Goal: Task Accomplishment & Management: Manage account settings

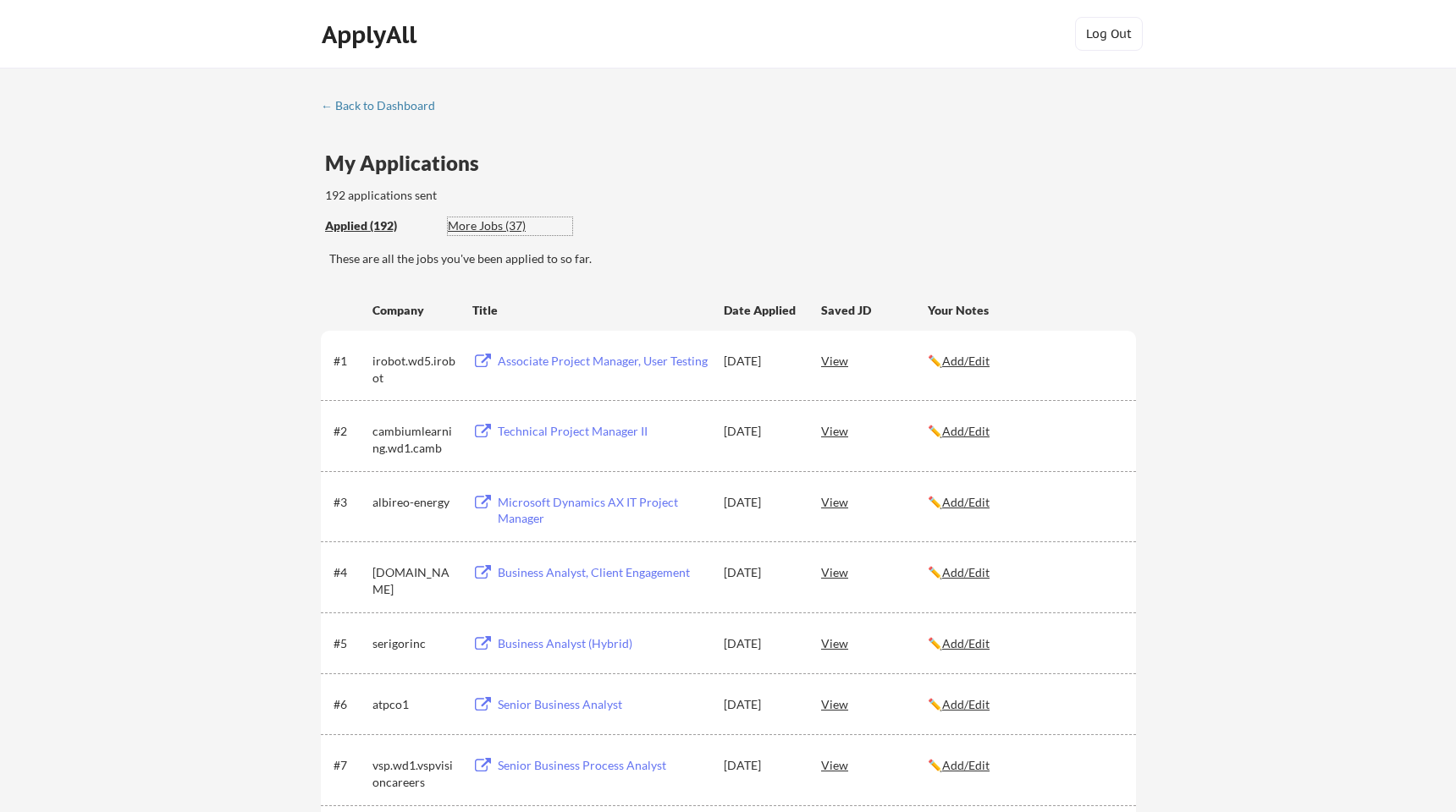
click at [496, 228] on div "More Jobs (37)" at bounding box center [509, 225] width 124 height 17
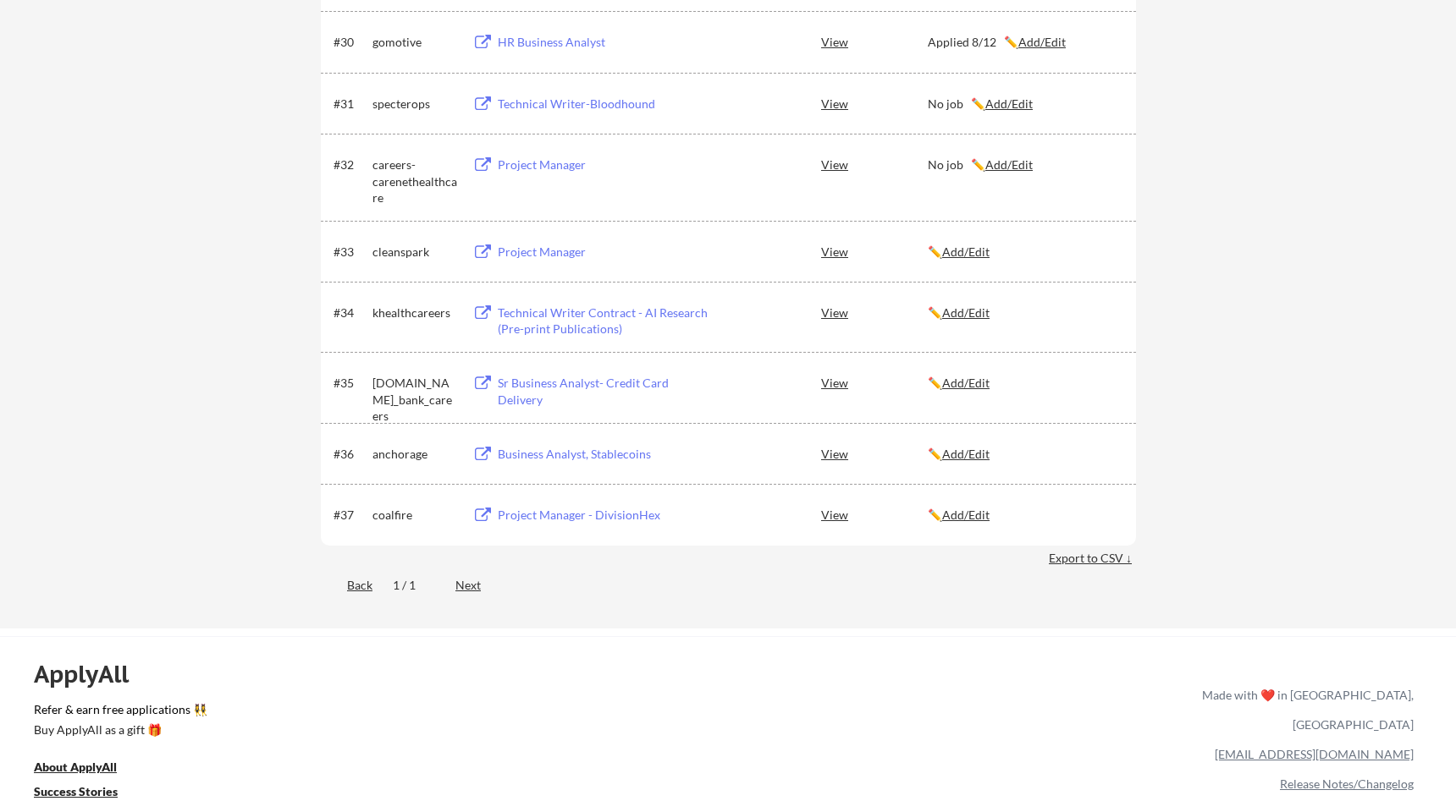
scroll to position [2264, 0]
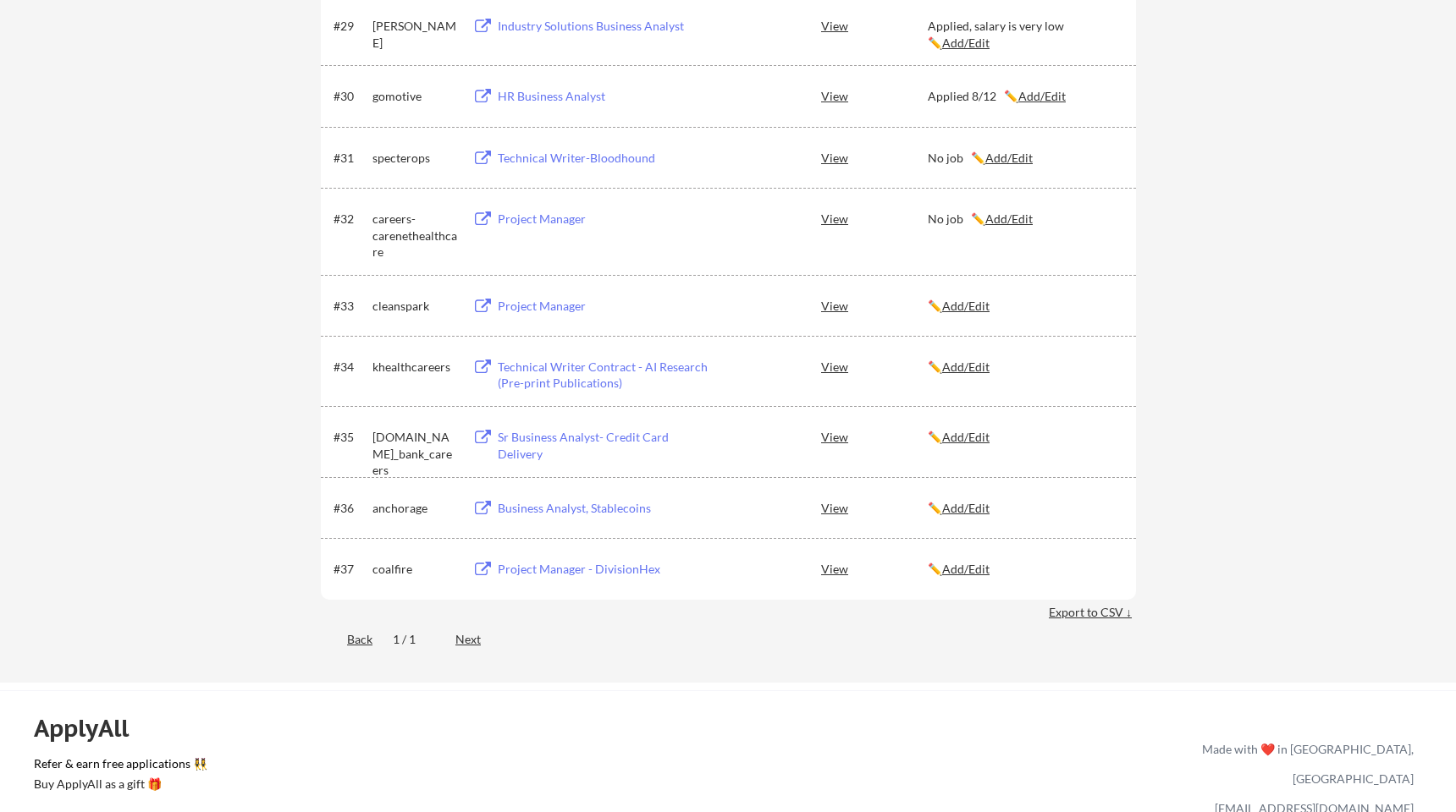
click at [554, 305] on div "Project Manager" at bounding box center [603, 305] width 210 height 17
click at [609, 377] on div "Technical Writer Contract - AI Research (Pre-print Publications)" at bounding box center [603, 375] width 210 height 33
click at [639, 434] on div "Sr Business Analyst- Credit Card Delivery" at bounding box center [603, 445] width 210 height 33
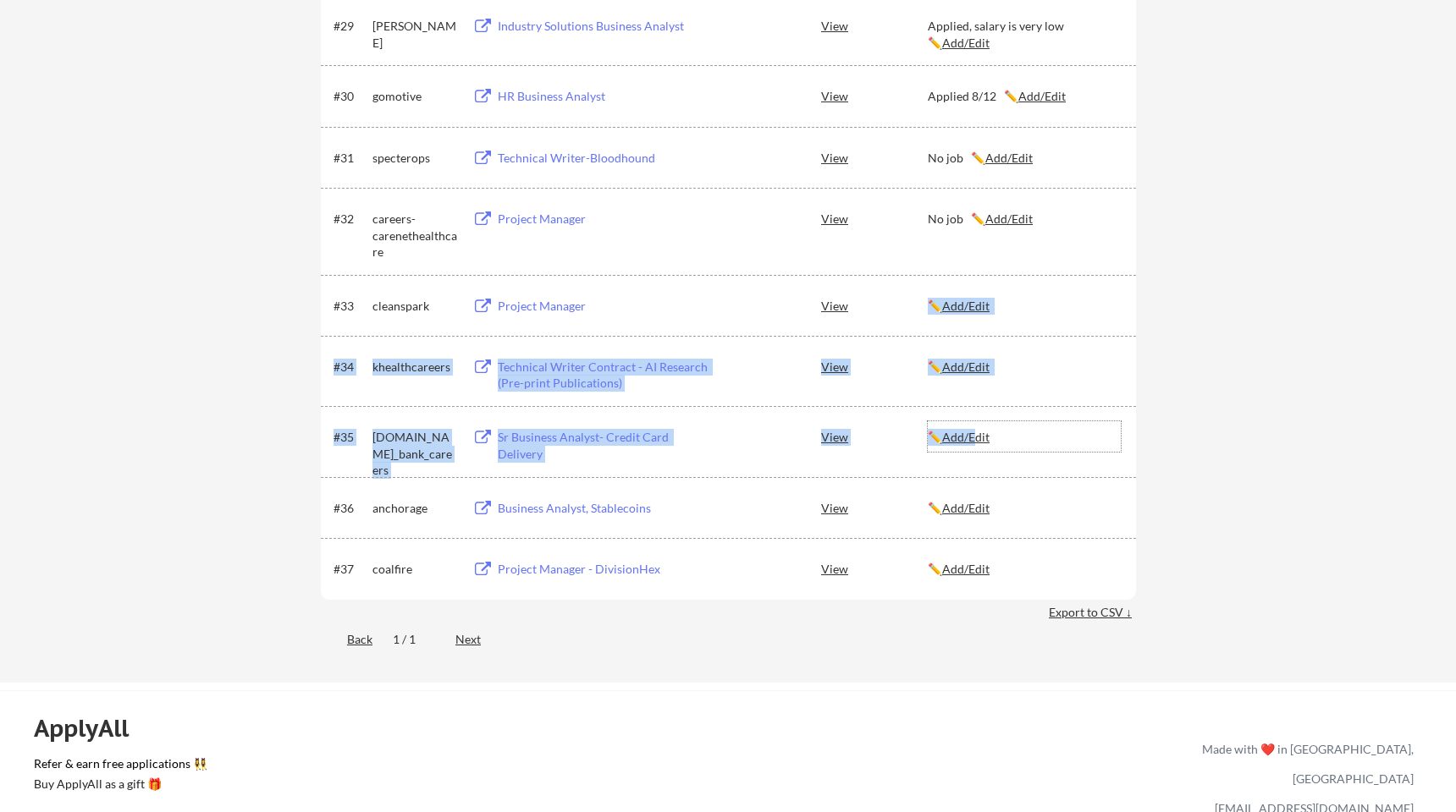
drag, startPoint x: 983, startPoint y: 441, endPoint x: 1018, endPoint y: 333, distance: 113.5
click at [1110, 401] on div "#34 khealthcareers Technical Writer Contract - AI Research (Pre-print Publicati…" at bounding box center [728, 371] width 815 height 70
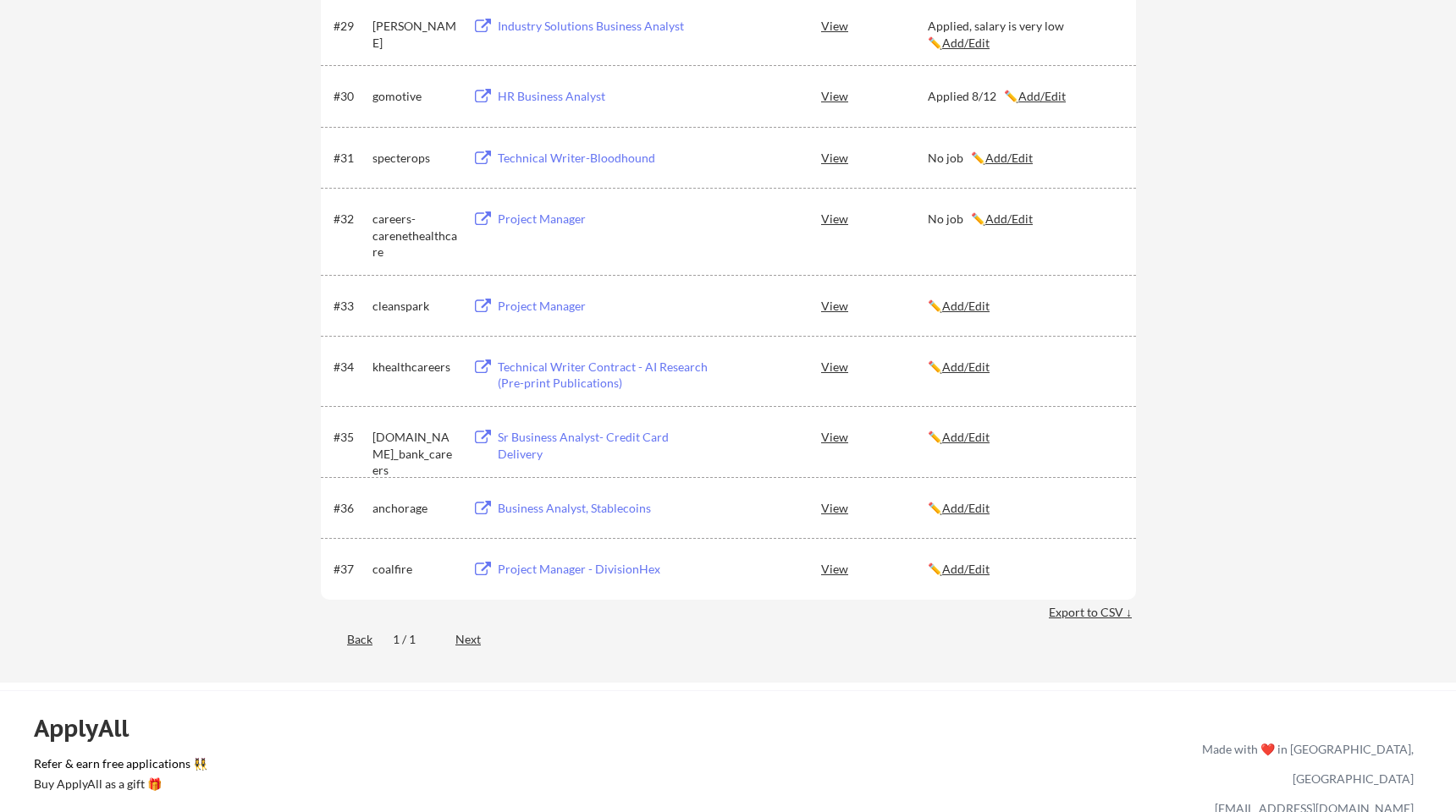
click at [975, 320] on div "✏️ Add/Edit" at bounding box center [1024, 305] width 193 height 31
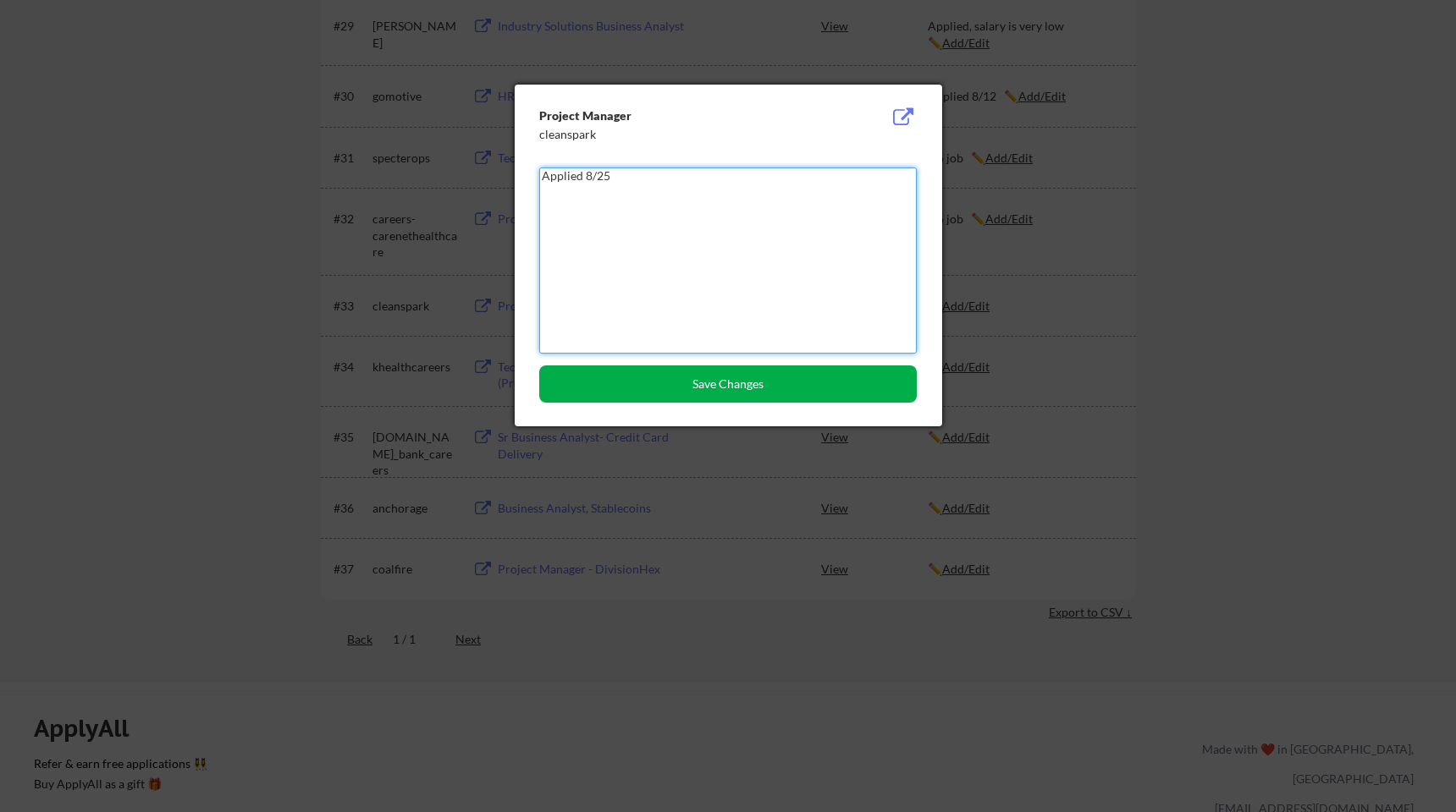
type textarea "Applied 8/25"
click at [730, 371] on button "Save Changes" at bounding box center [728, 385] width 378 height 38
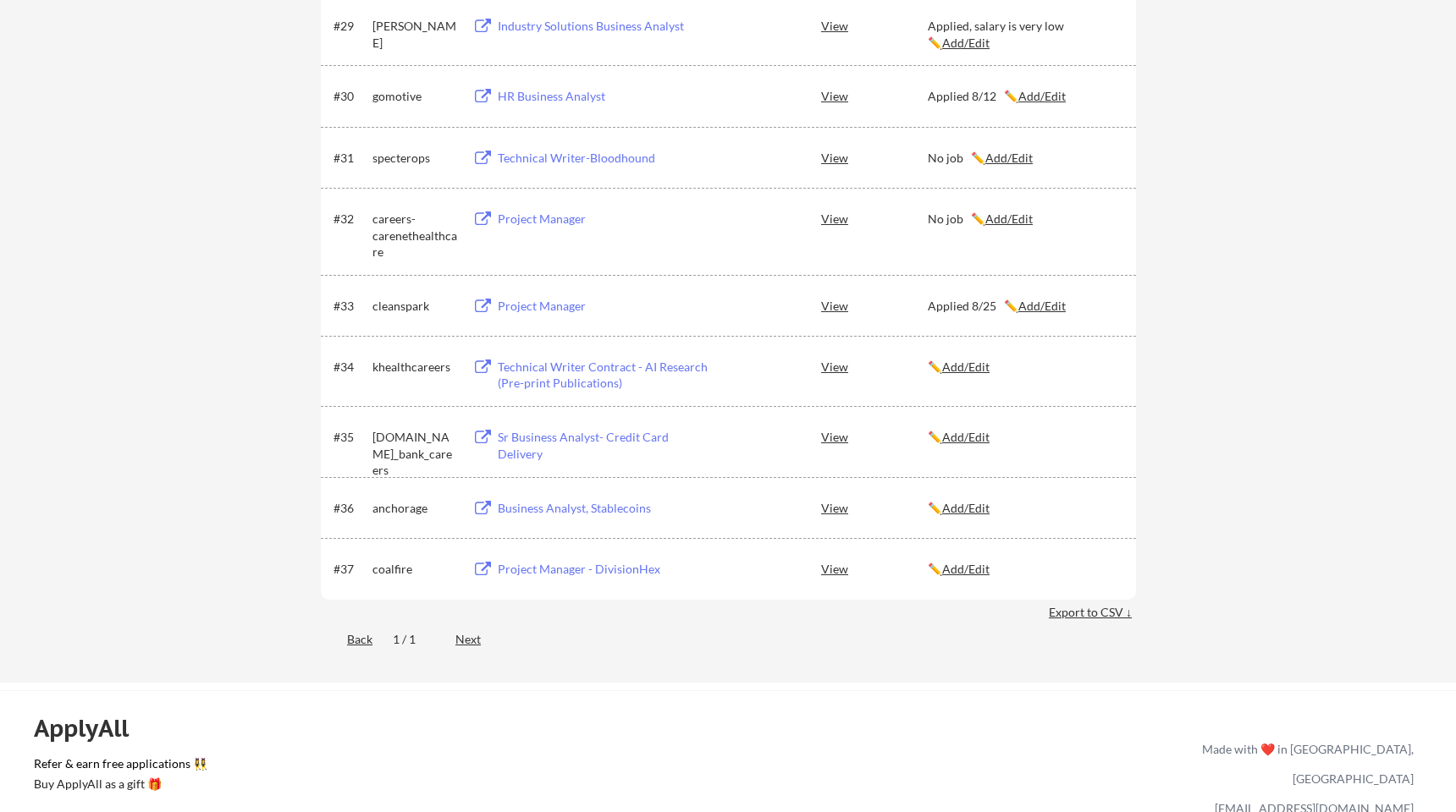
click at [603, 505] on div "Business Analyst, Stablecoins" at bounding box center [603, 508] width 210 height 17
click at [598, 567] on div "Project Manager - DivisionHex" at bounding box center [603, 569] width 210 height 17
click at [979, 451] on div "✏️ Add/Edit" at bounding box center [1024, 436] width 193 height 31
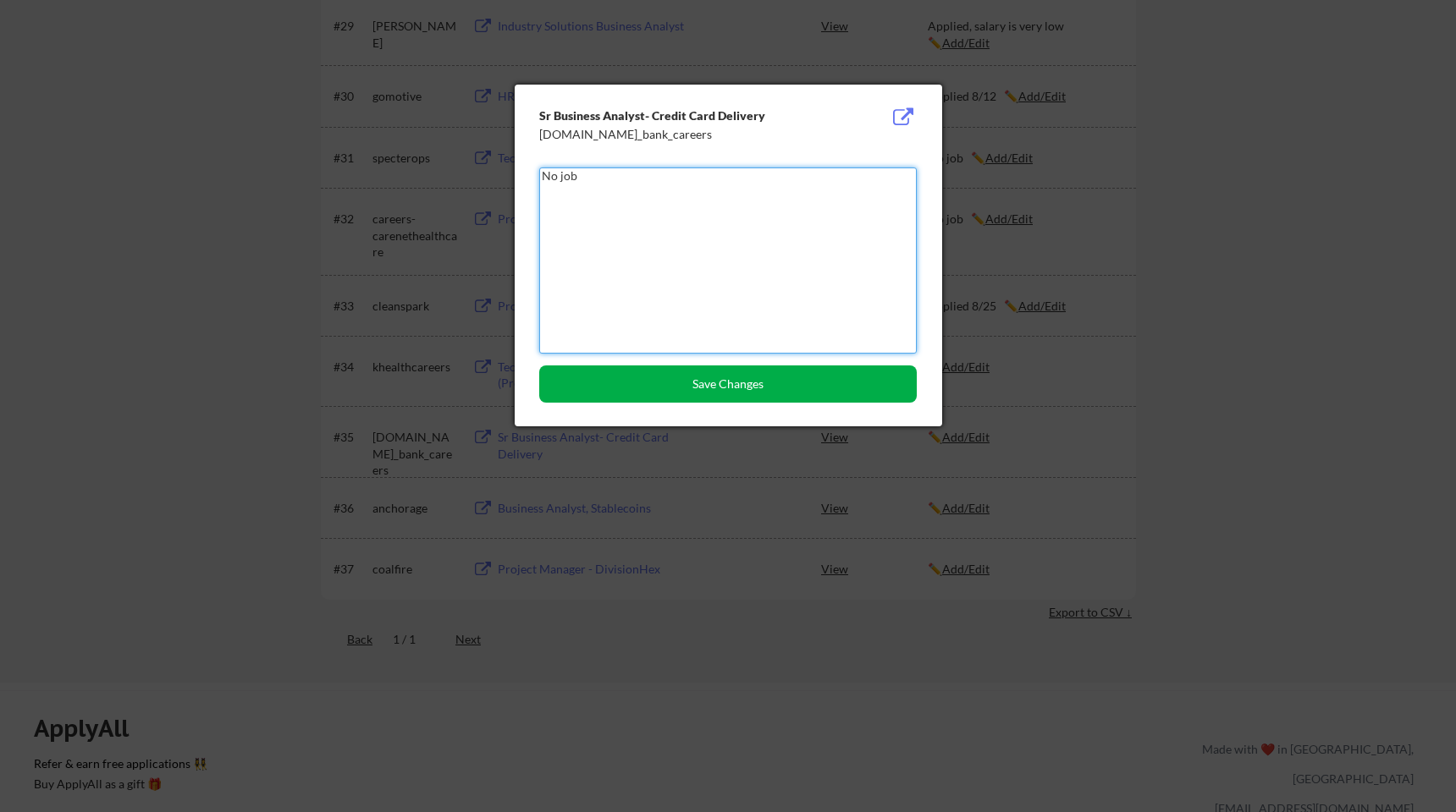
type textarea "No job"
click at [708, 389] on button "Save Changes" at bounding box center [728, 385] width 378 height 38
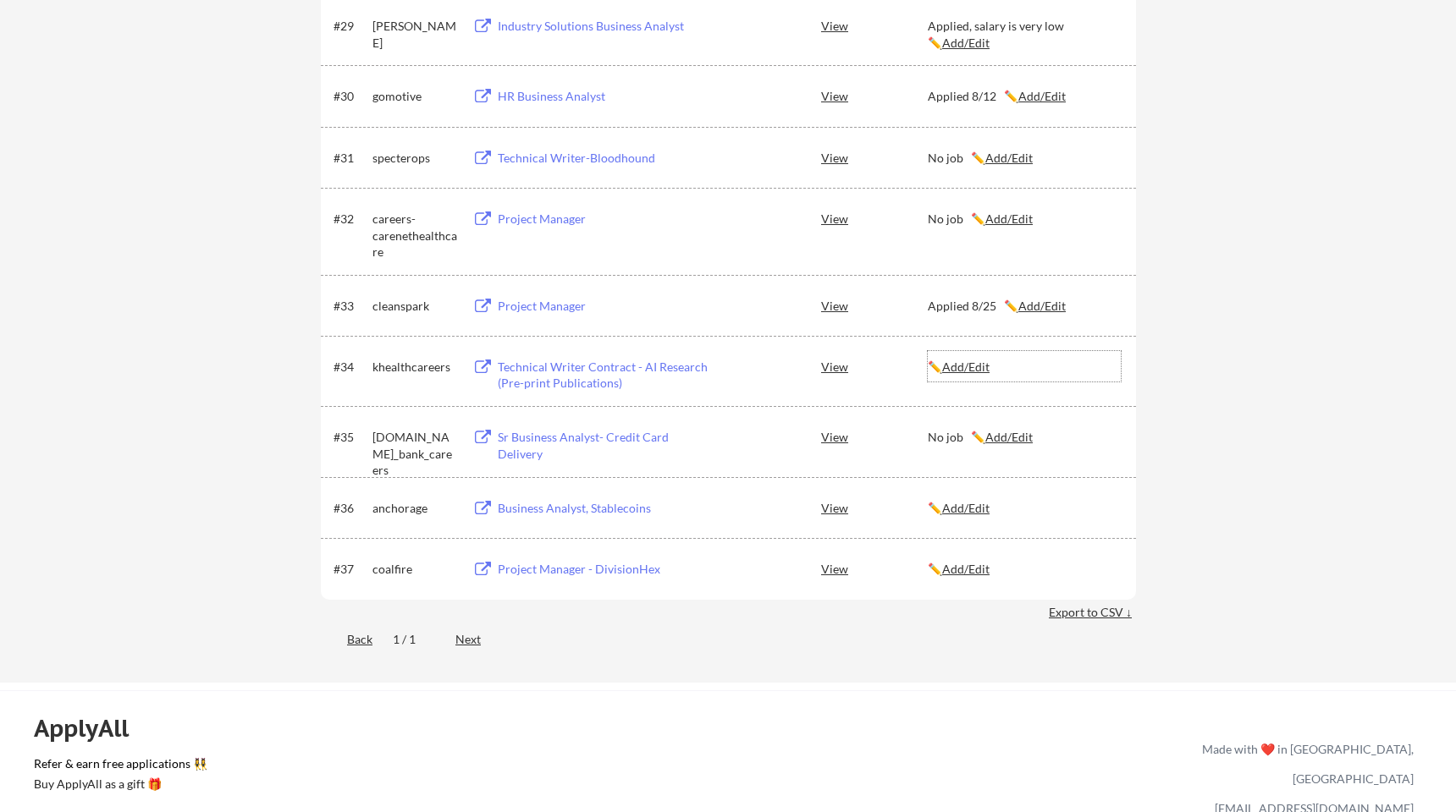
click at [973, 372] on u "Add/Edit" at bounding box center [966, 367] width 48 height 15
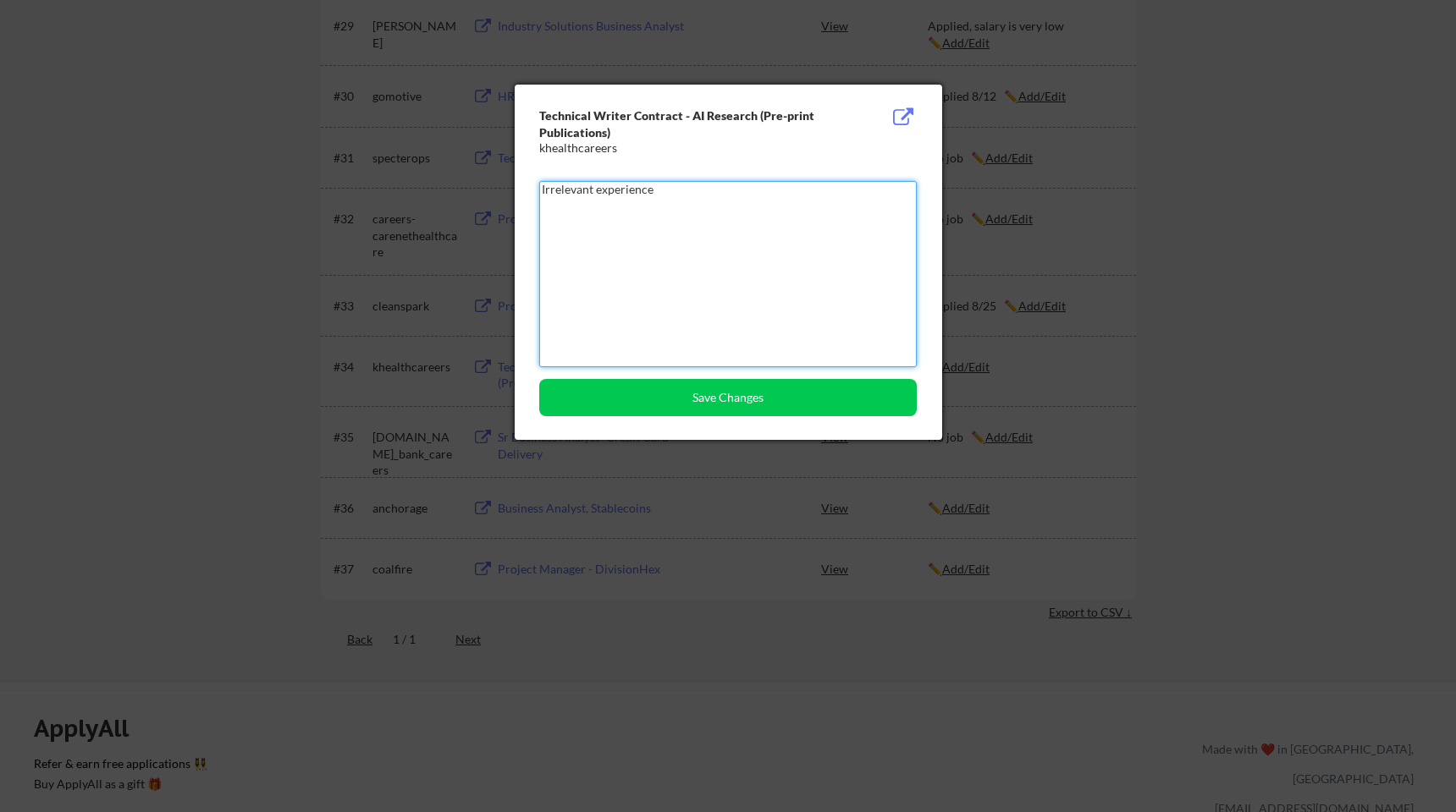
click at [769, 366] on textarea "Irrelevant experience" at bounding box center [728, 275] width 378 height 186
type textarea "Irrelevant experience"
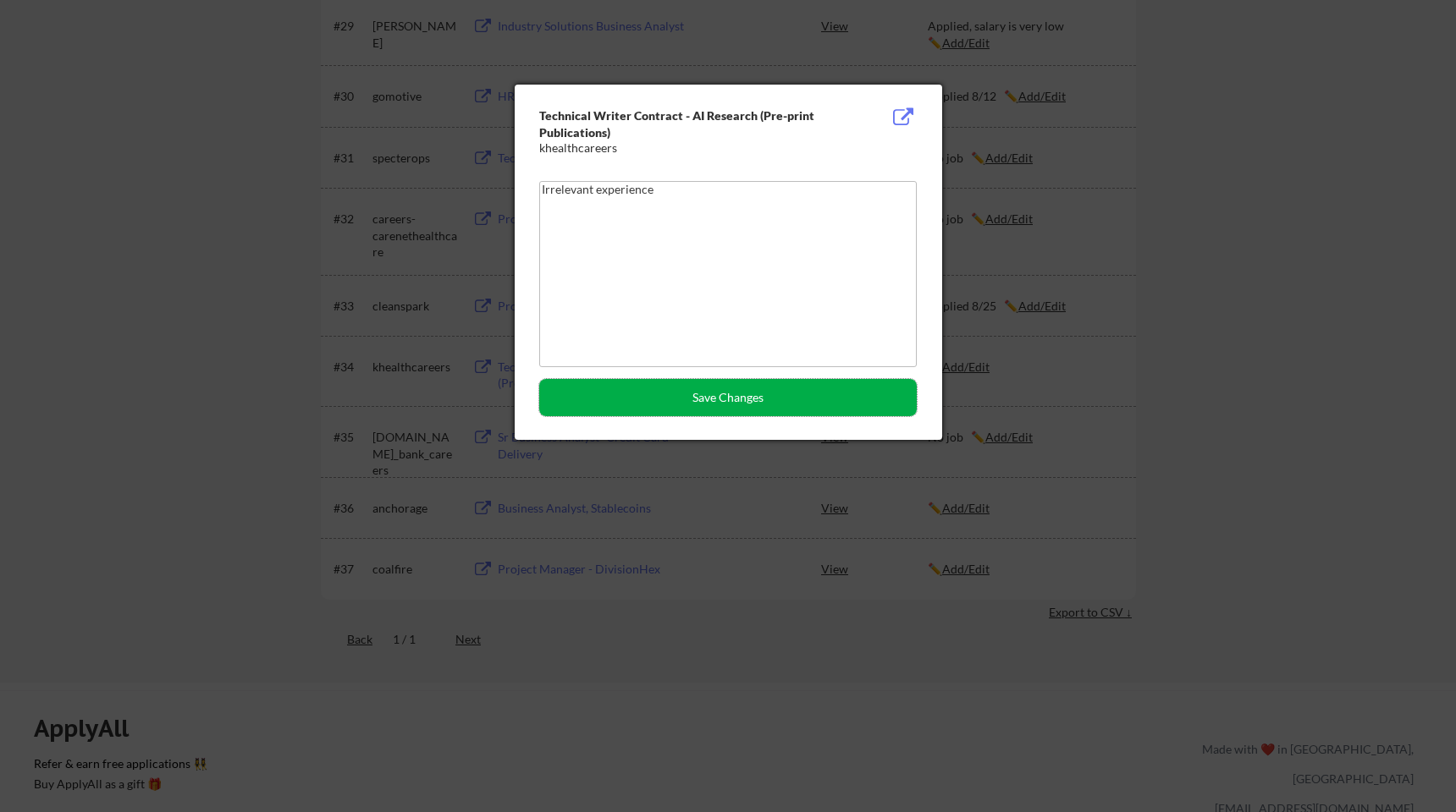
click at [755, 385] on button "Save Changes" at bounding box center [728, 398] width 378 height 38
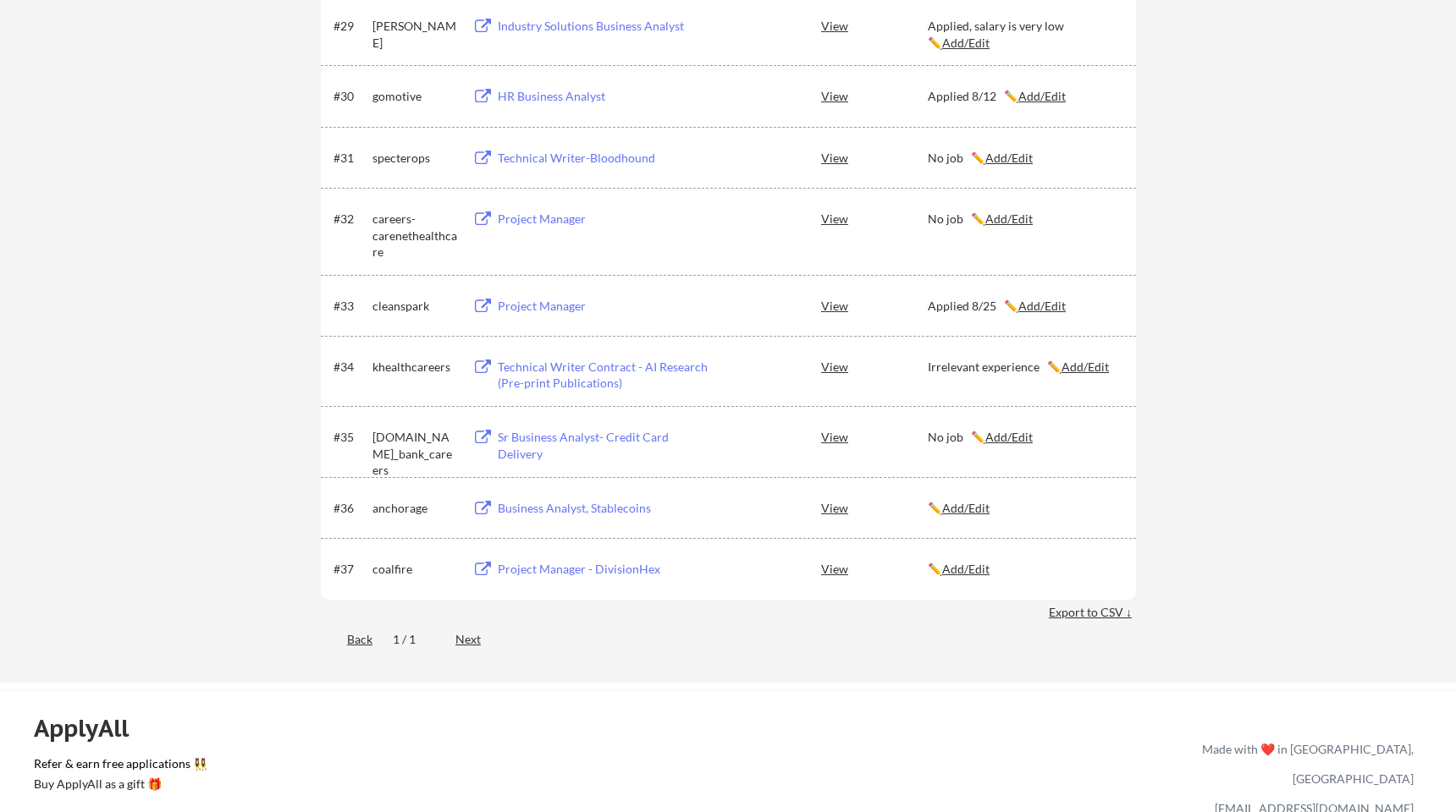
click at [946, 503] on div "✏️ Add/Edit" at bounding box center [1024, 508] width 193 height 17
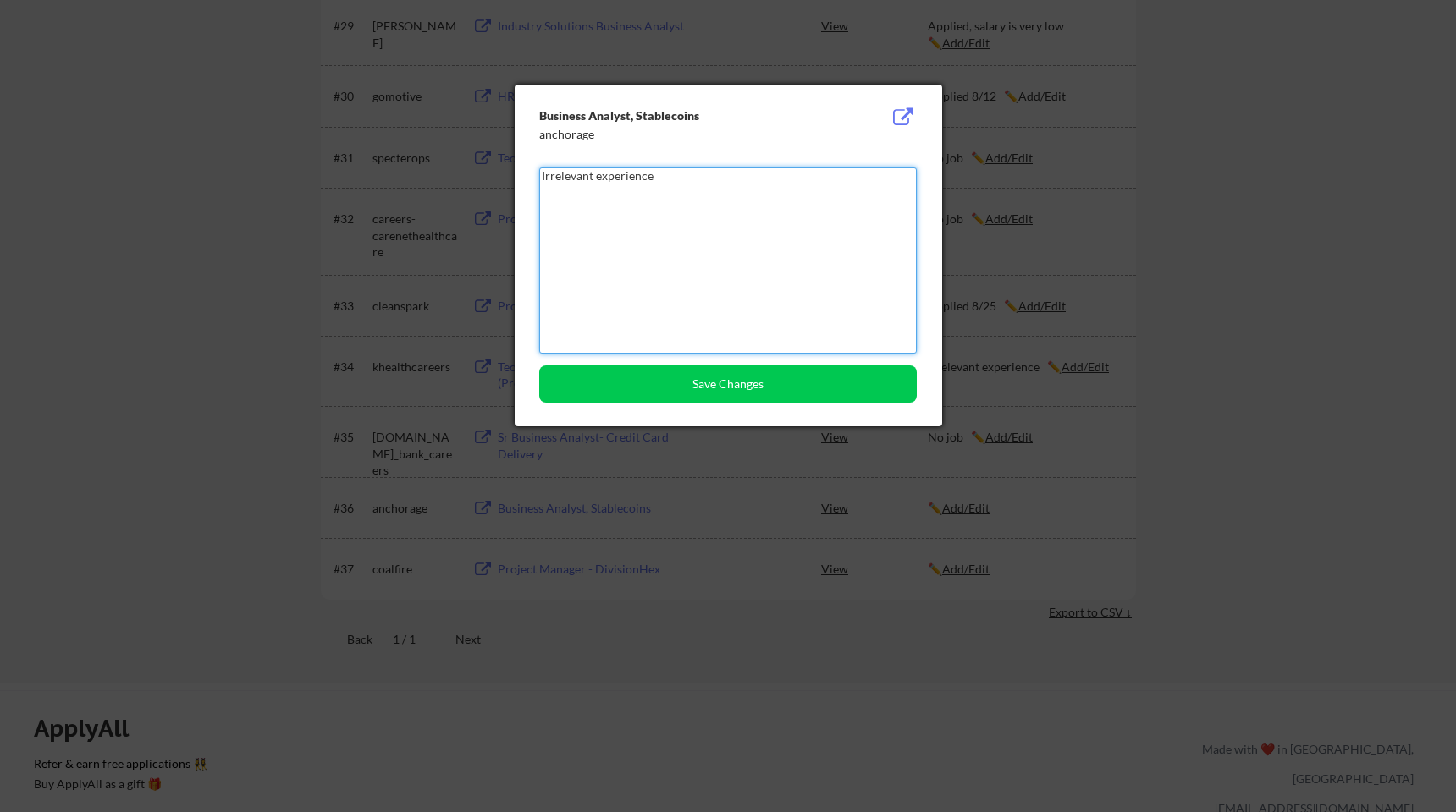
type textarea "Irrelevant experience"
click at [761, 405] on div "Business Analyst, Stablecoins anchorage Irrelevant experience Save Changes" at bounding box center [728, 255] width 427 height 342
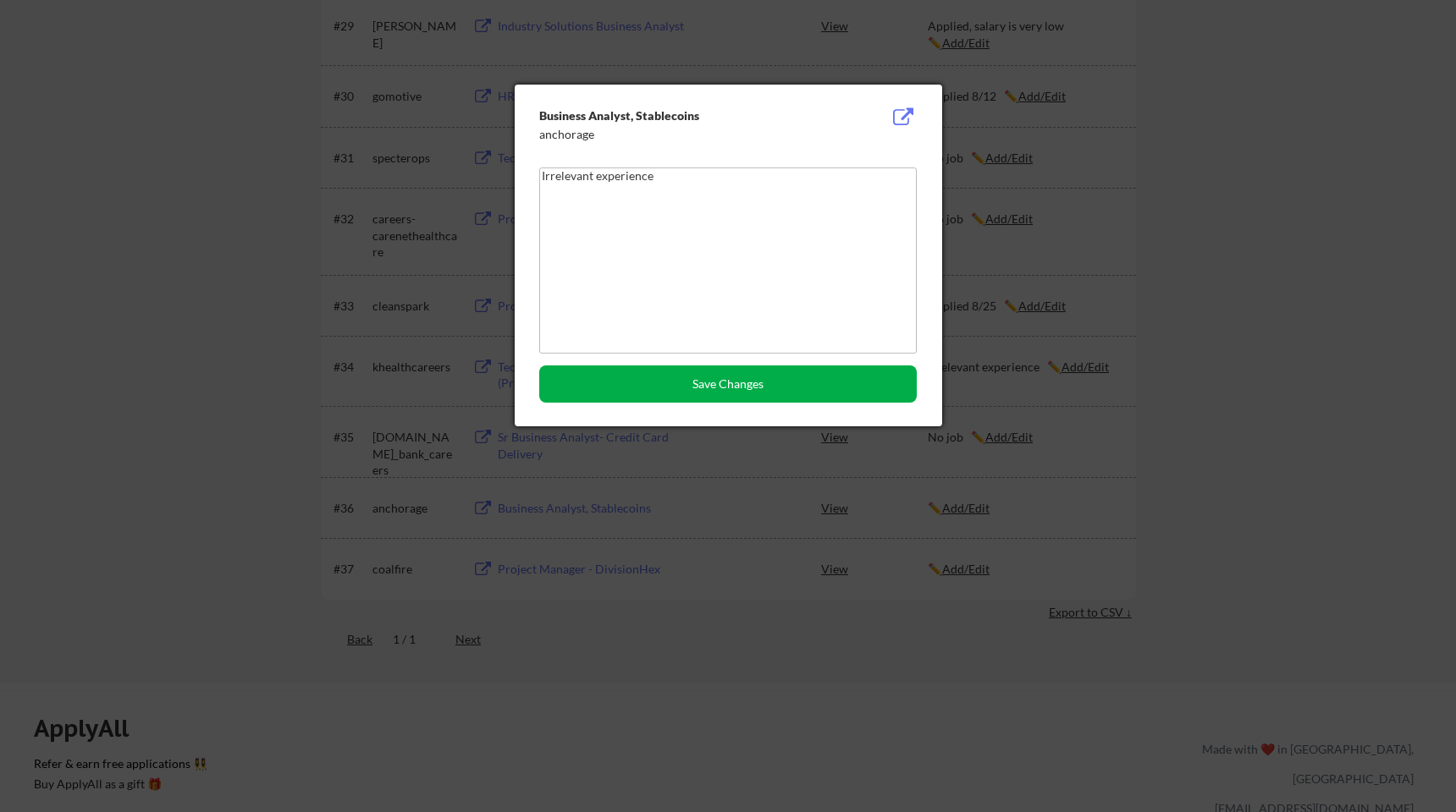
click at [765, 378] on button "Save Changes" at bounding box center [728, 385] width 378 height 38
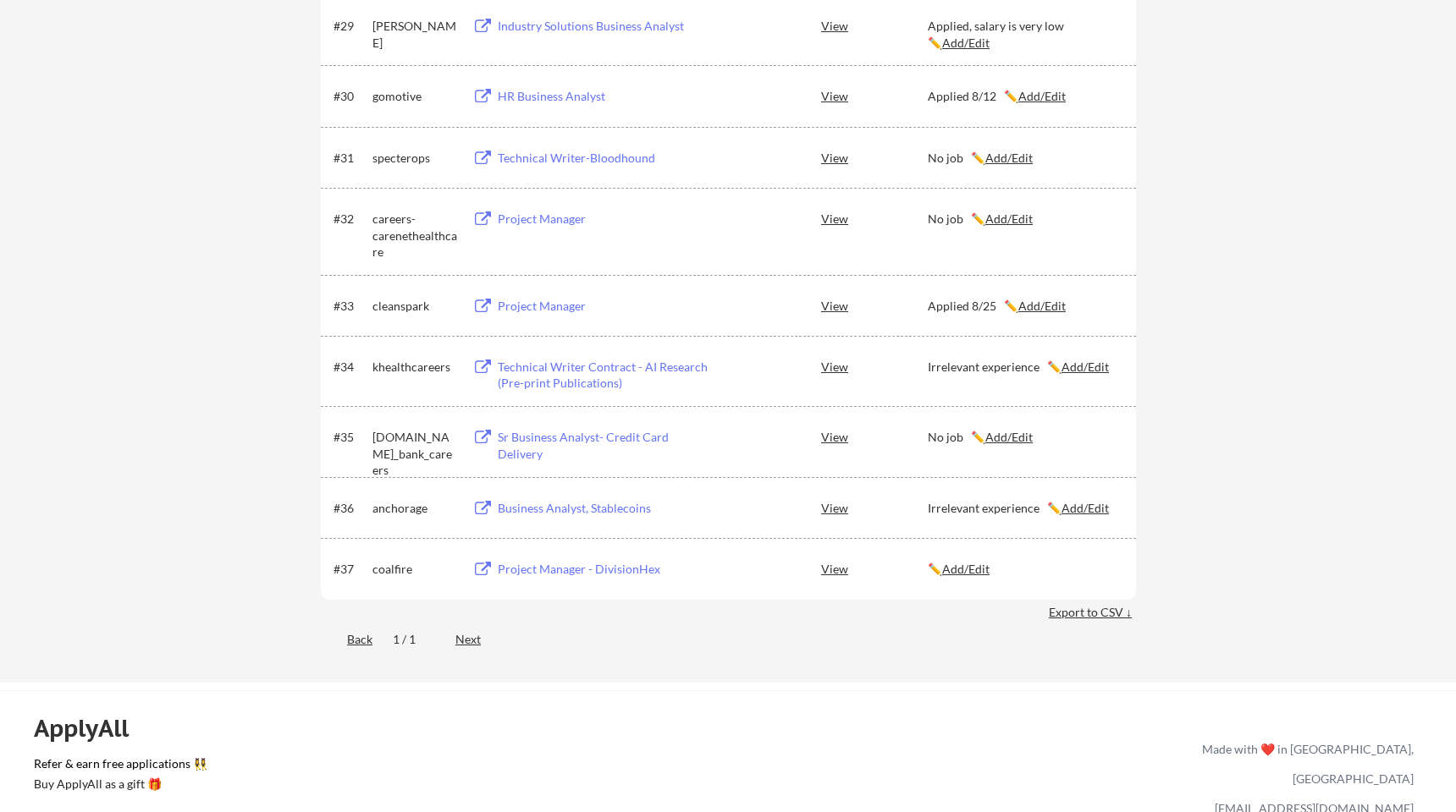
click at [955, 562] on u "Add/Edit" at bounding box center [966, 569] width 48 height 15
click at [572, 584] on div "Project Manager - DivisionHex" at bounding box center [601, 568] width 214 height 31
click at [979, 572] on u "Add/Edit" at bounding box center [966, 569] width 48 height 15
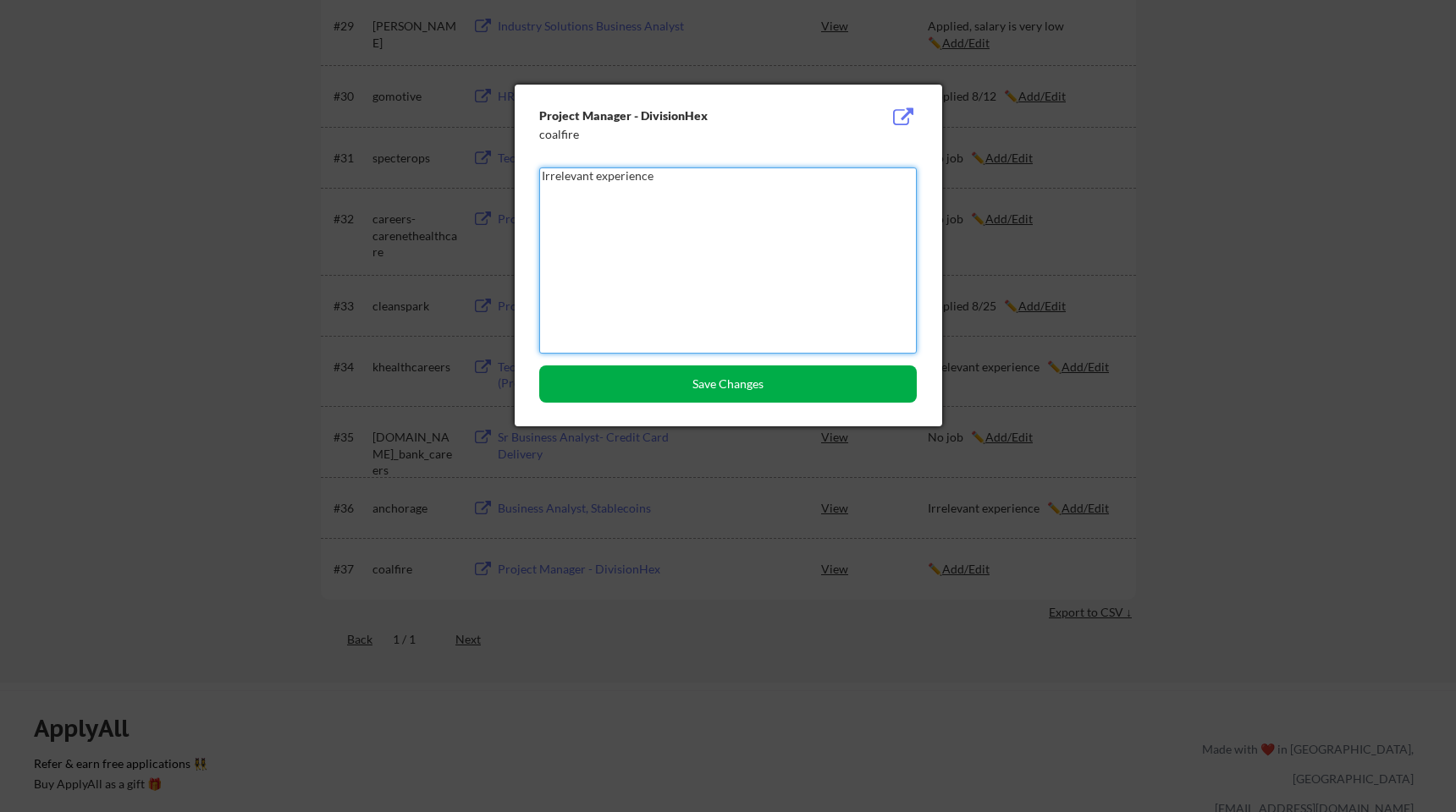
type textarea "Irrelevant experience"
click at [711, 385] on button "Save Changes" at bounding box center [728, 385] width 378 height 38
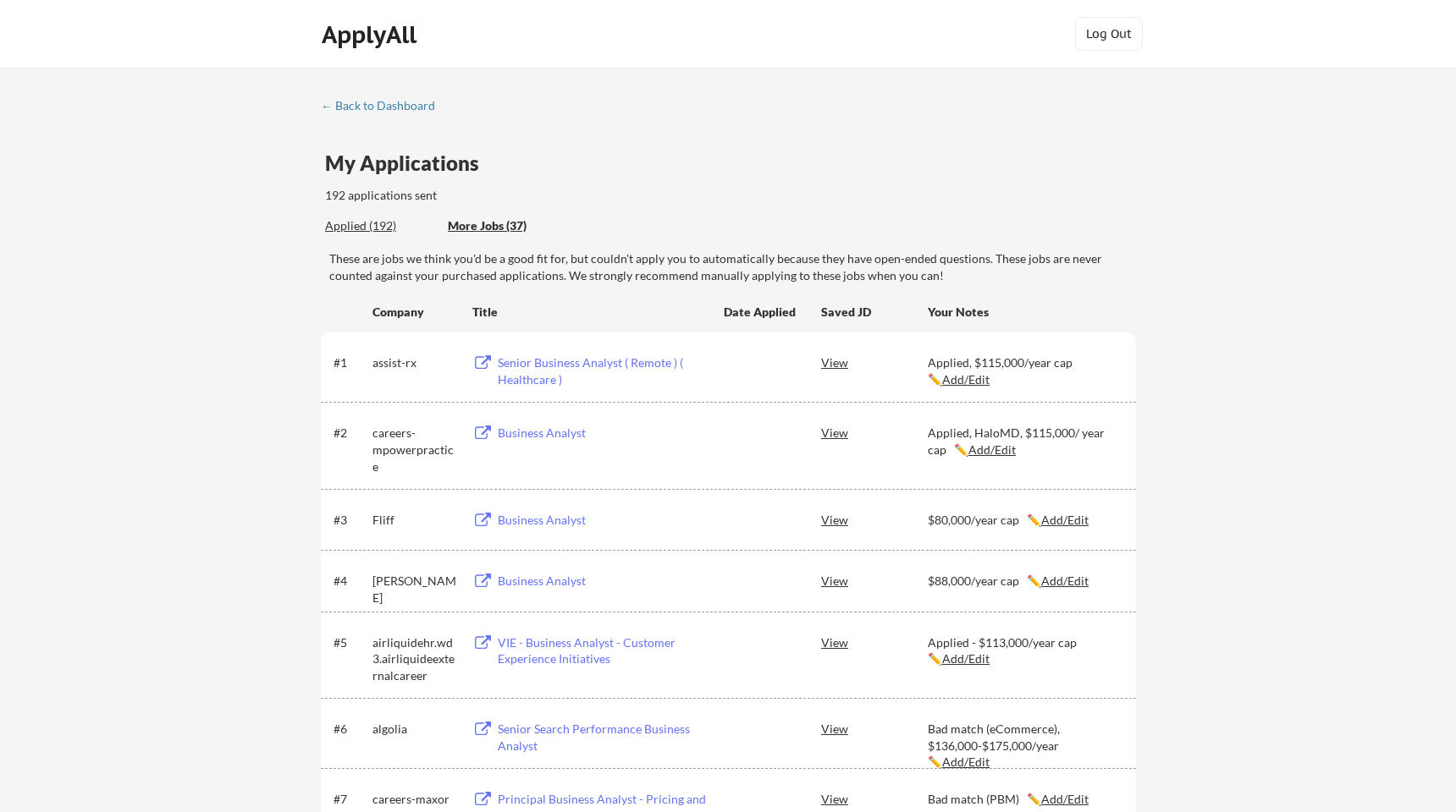
scroll to position [0, 0]
click at [395, 232] on div "Applied (192)" at bounding box center [380, 225] width 110 height 17
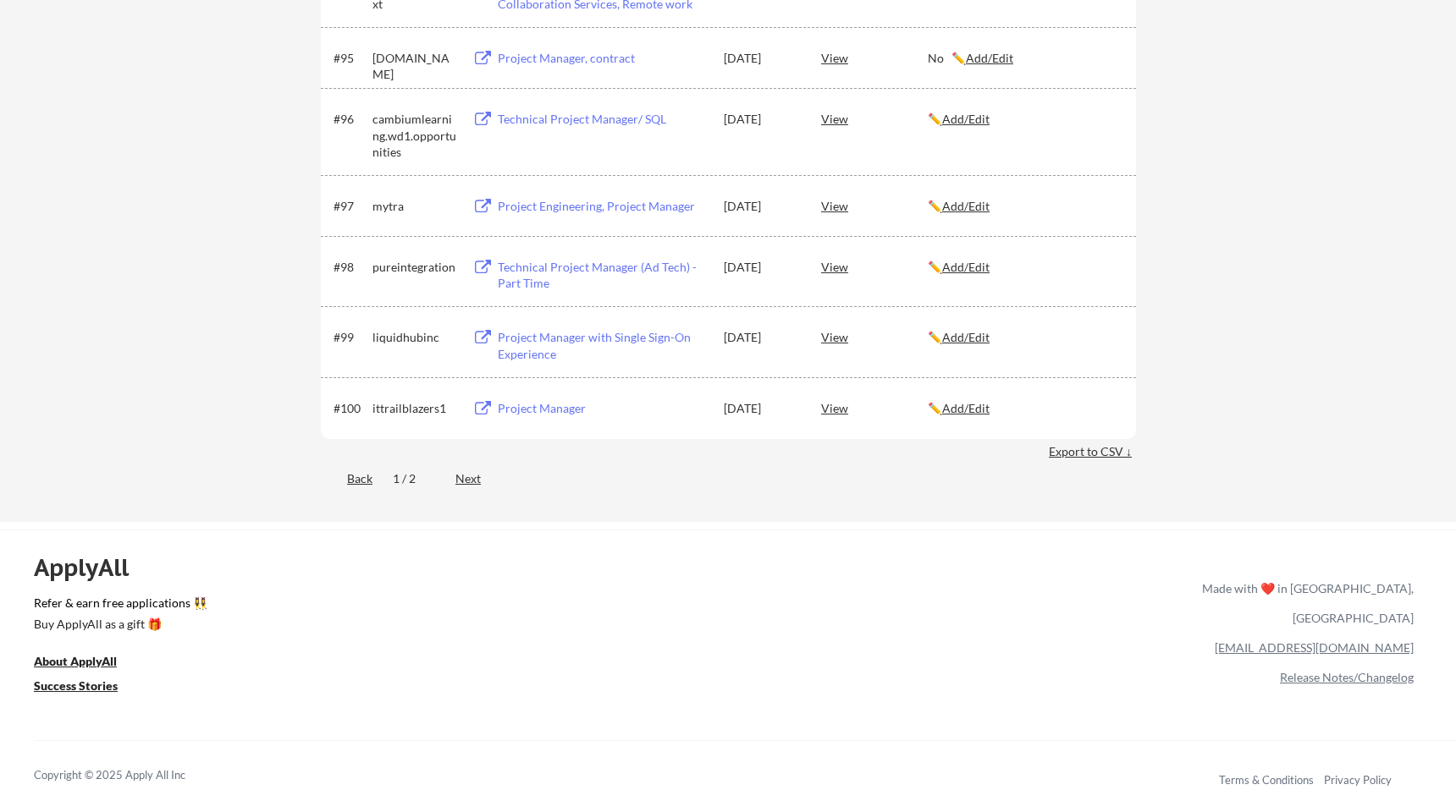
scroll to position [6763, 0]
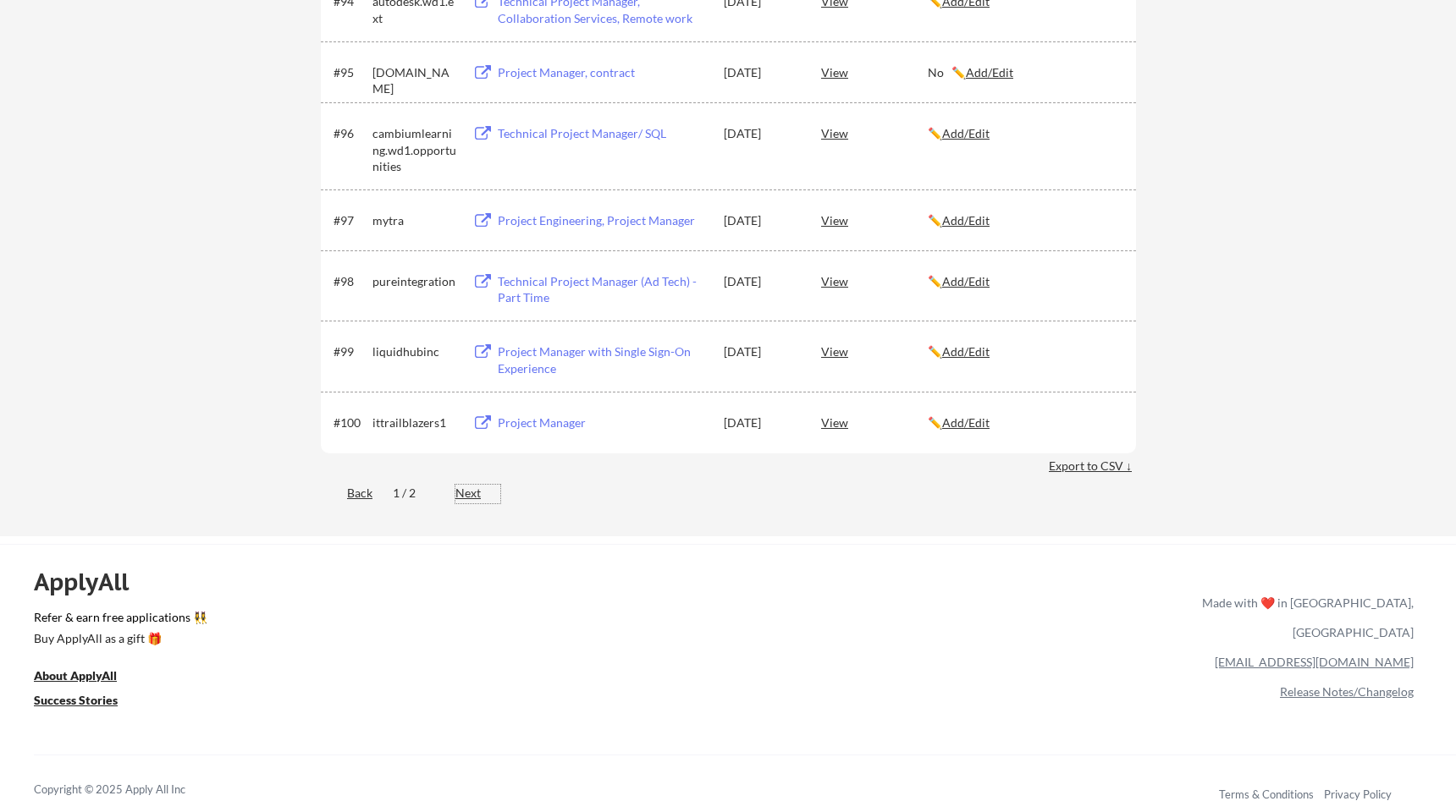
click at [472, 487] on div "Next" at bounding box center [477, 493] width 45 height 17
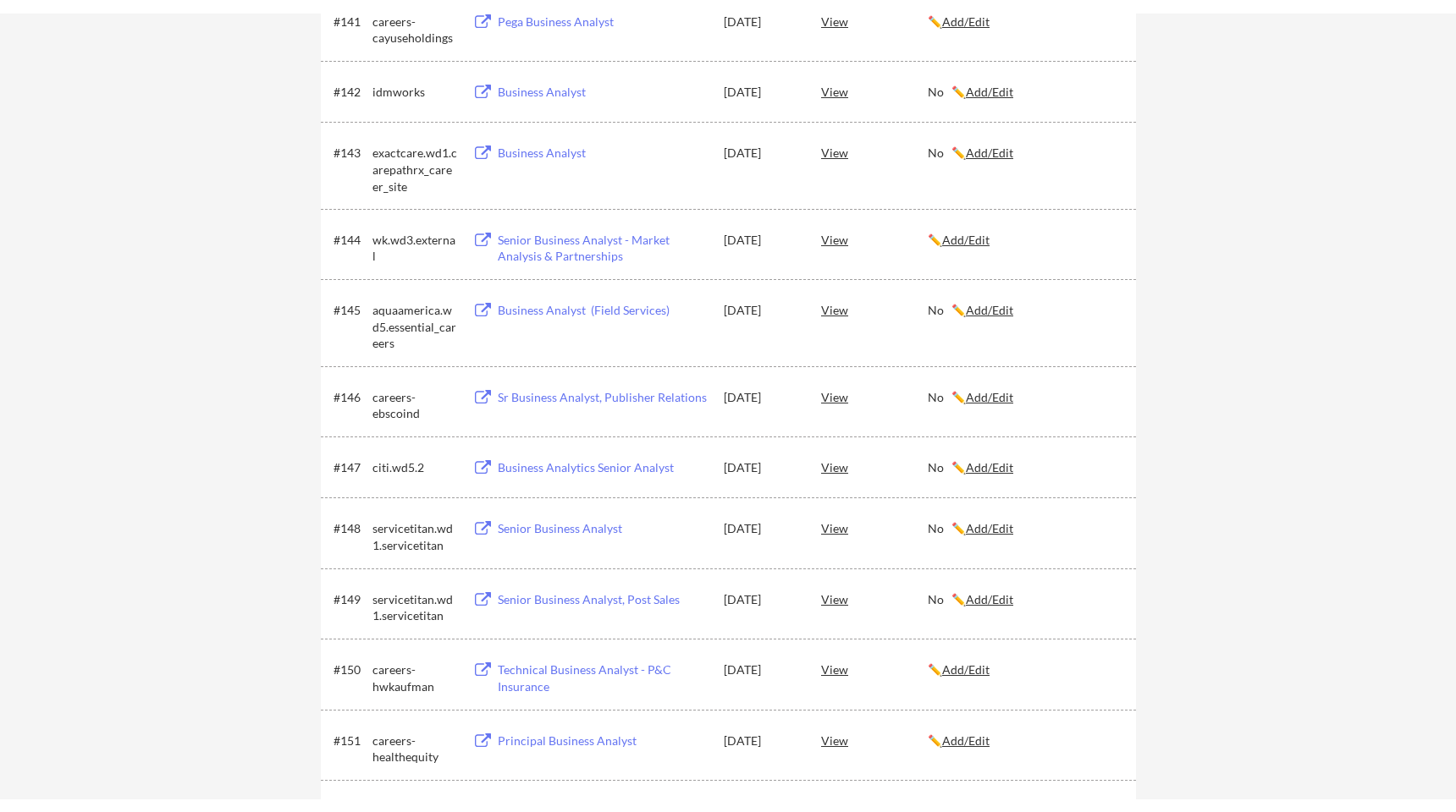
scroll to position [634, 0]
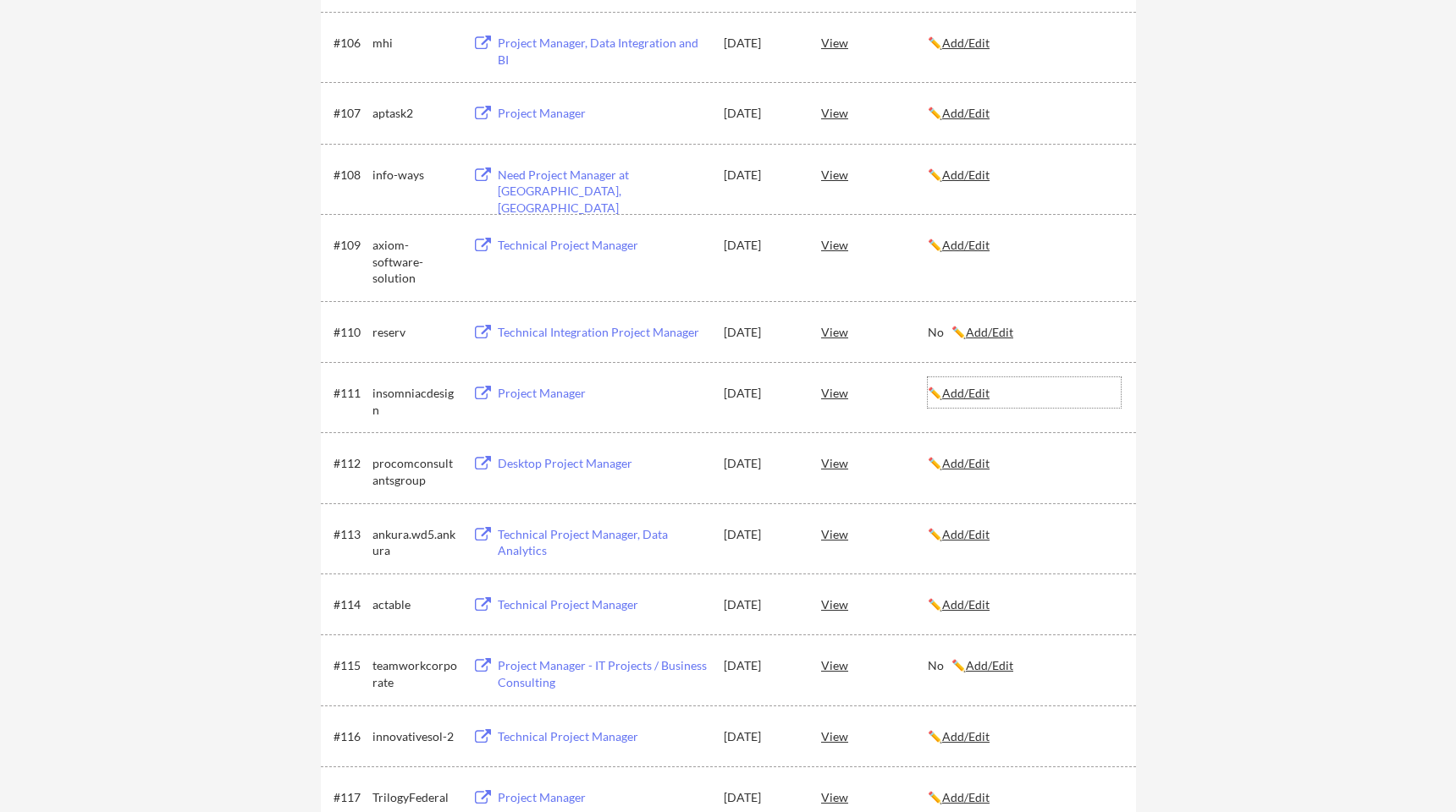
click at [980, 390] on u "Add/Edit" at bounding box center [966, 393] width 48 height 15
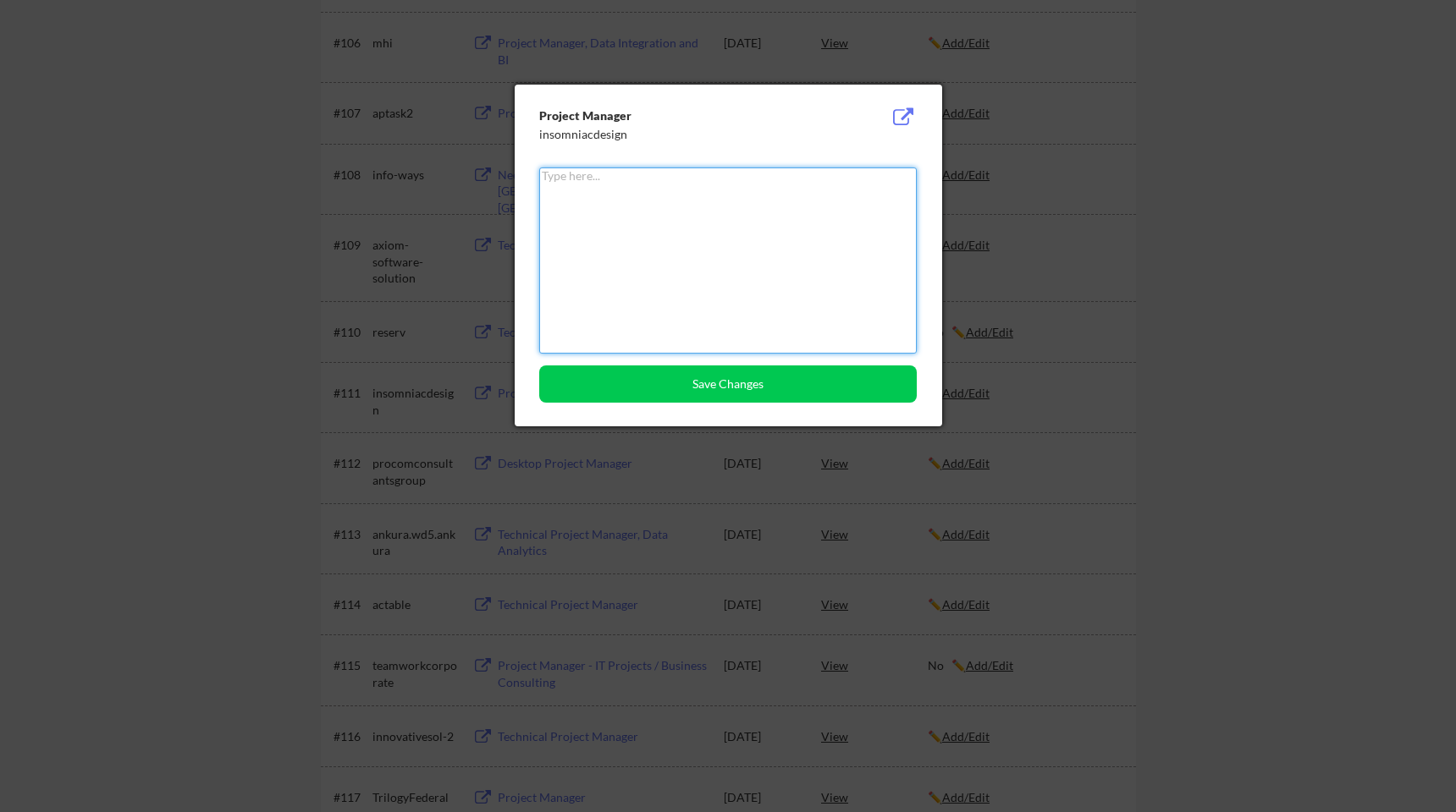
click at [723, 214] on textarea at bounding box center [728, 261] width 378 height 186
type textarea "No"
click at [700, 372] on button "Save Changes" at bounding box center [728, 385] width 378 height 38
